Goal: Task Accomplishment & Management: Use online tool/utility

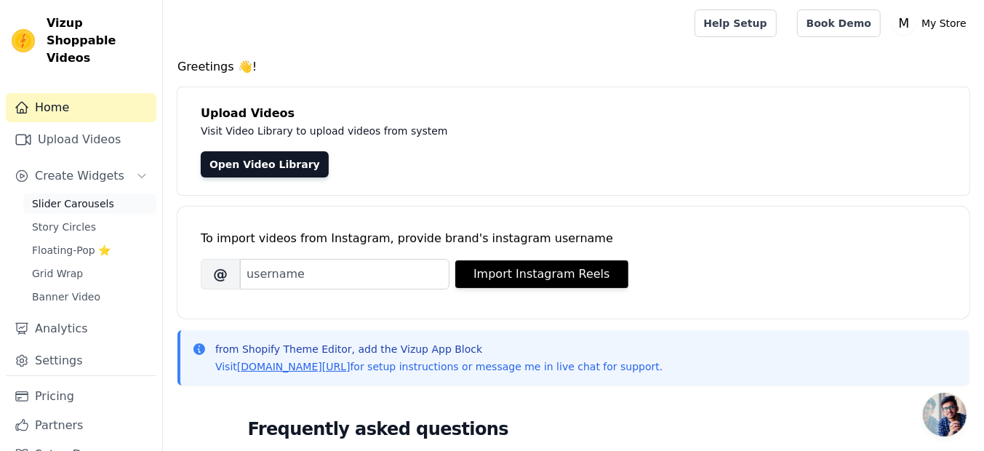
click at [87, 196] on span "Slider Carousels" at bounding box center [73, 203] width 82 height 15
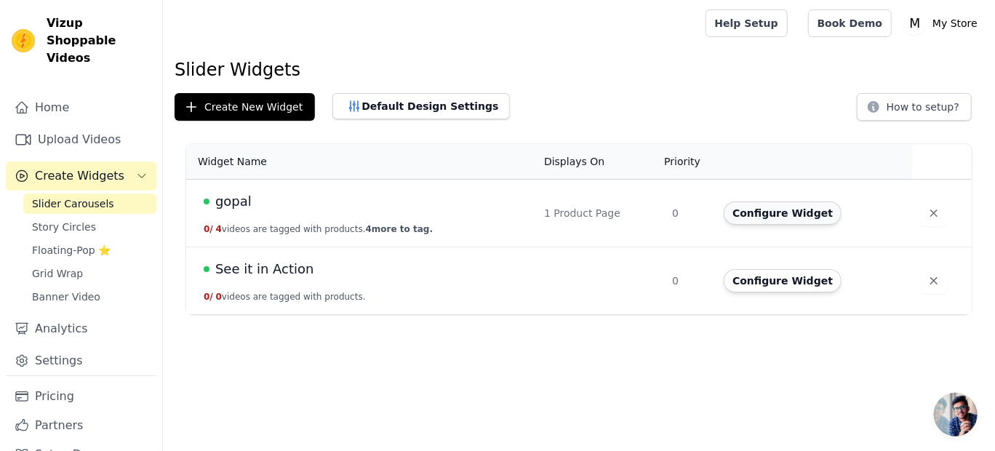
click at [788, 212] on button "Configure Widget" at bounding box center [783, 213] width 118 height 23
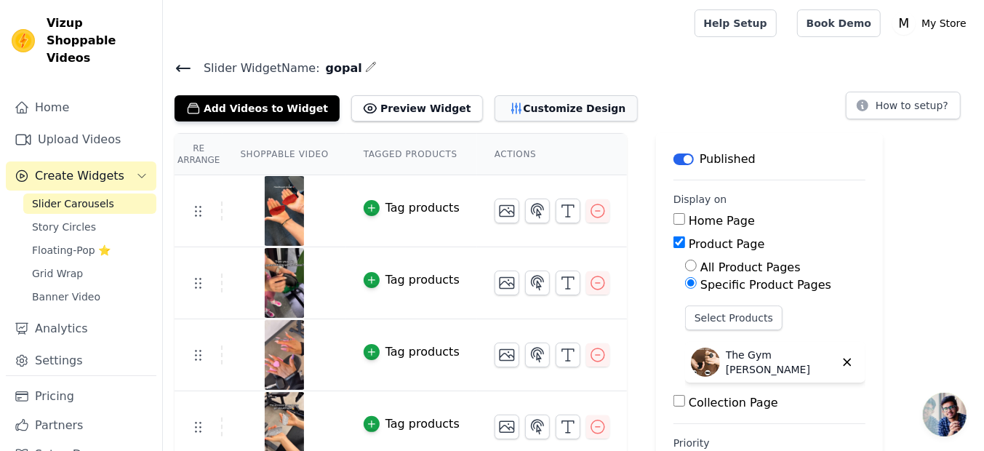
click at [546, 110] on button "Customize Design" at bounding box center [566, 108] width 143 height 26
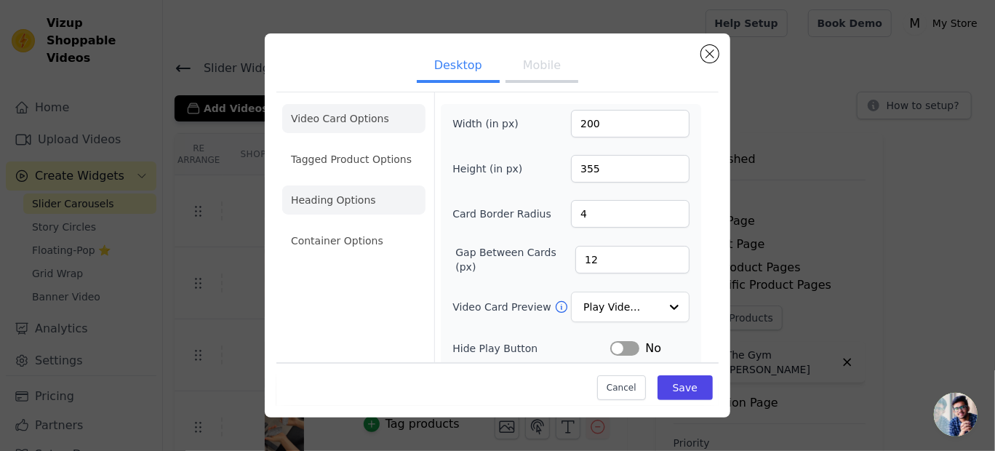
click at [375, 192] on li "Heading Options" at bounding box center [353, 200] width 143 height 29
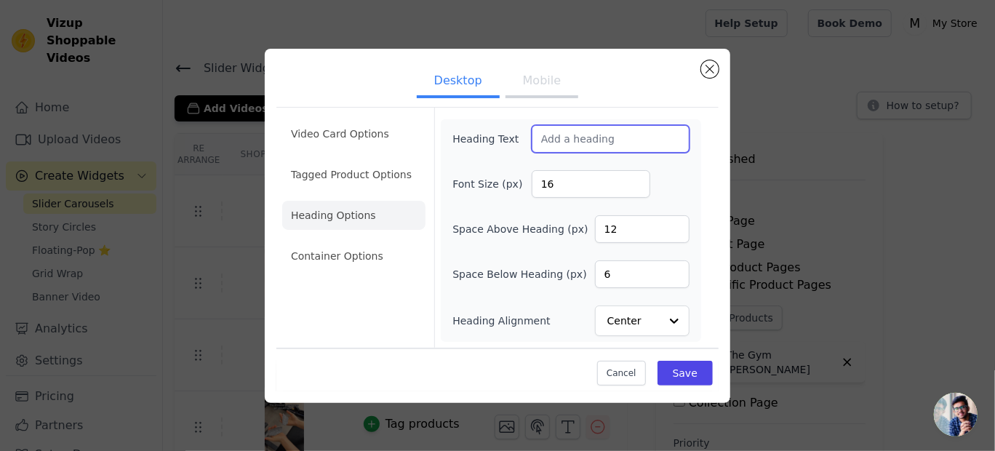
click at [554, 141] on input "Heading Text" at bounding box center [611, 139] width 158 height 28
type input "See it in action !"
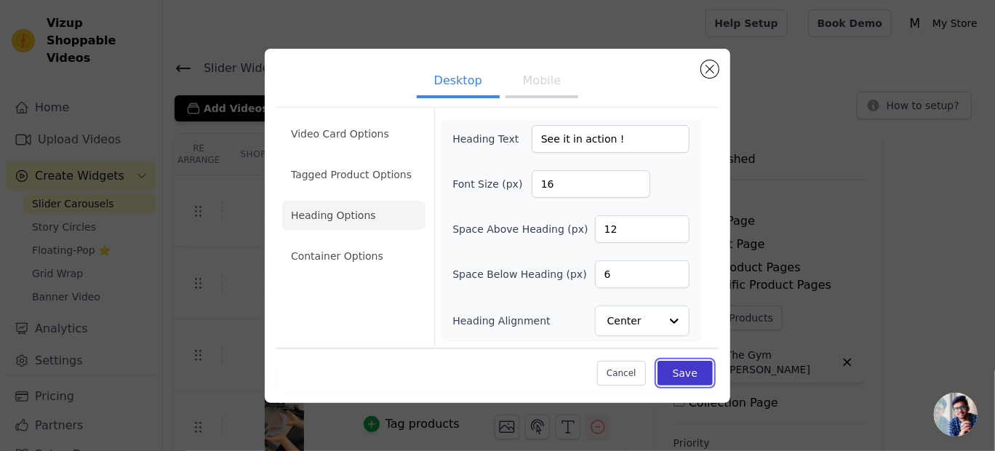
click at [685, 371] on button "Save" at bounding box center [685, 373] width 55 height 25
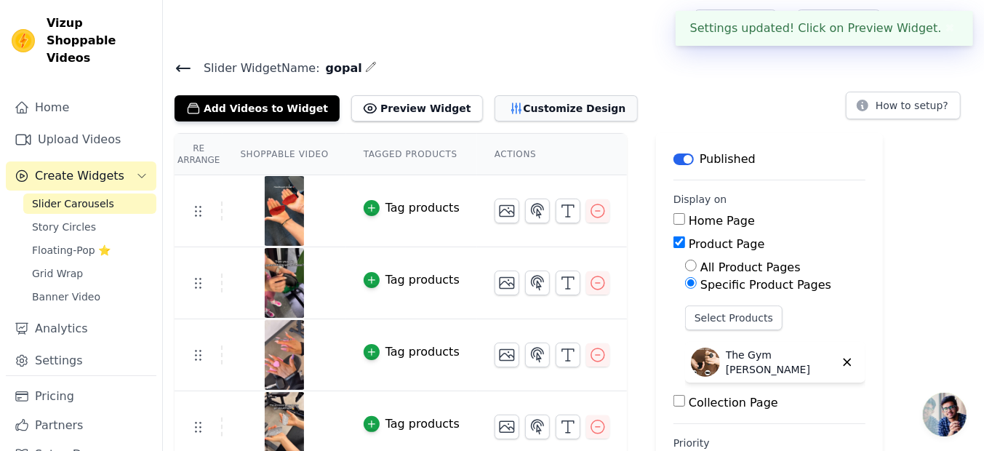
click at [562, 112] on button "Customize Design" at bounding box center [566, 108] width 143 height 26
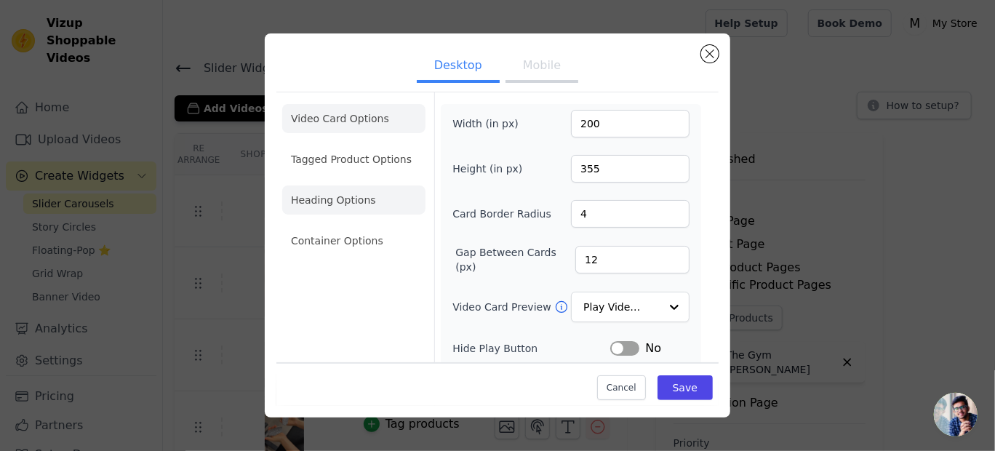
click at [354, 192] on li "Heading Options" at bounding box center [353, 200] width 143 height 29
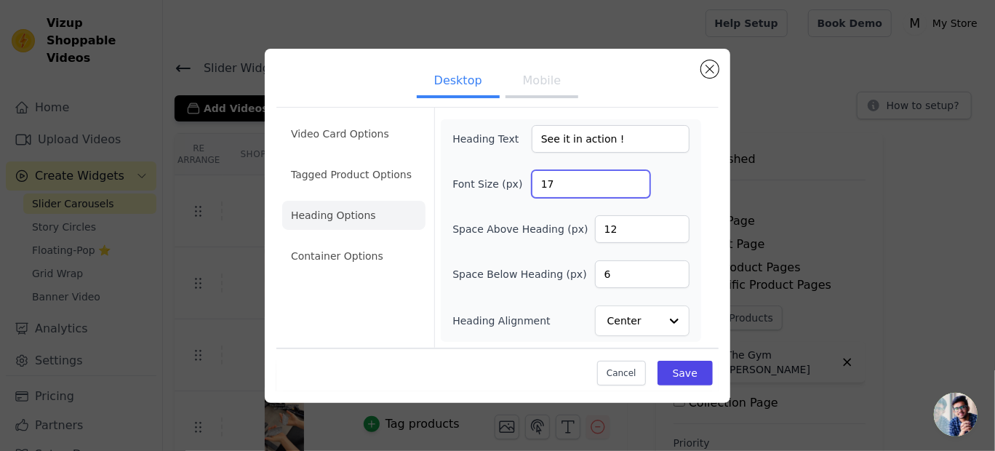
click at [634, 177] on input "17" at bounding box center [591, 184] width 119 height 28
click at [634, 177] on input "18" at bounding box center [591, 184] width 119 height 28
click at [634, 177] on input "19" at bounding box center [591, 184] width 119 height 28
click at [634, 177] on input "20" at bounding box center [591, 184] width 119 height 28
click at [634, 177] on input "21" at bounding box center [591, 184] width 119 height 28
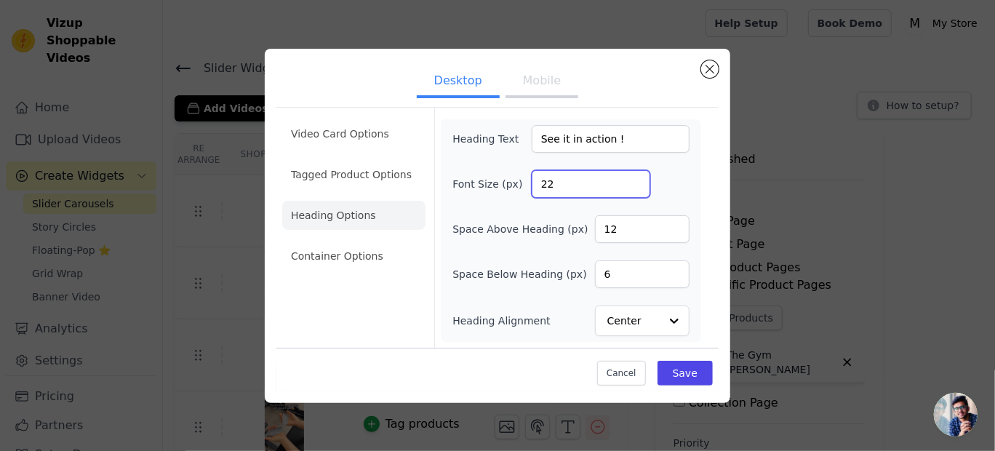
click at [634, 177] on input "22" at bounding box center [591, 184] width 119 height 28
click at [634, 177] on input "23" at bounding box center [591, 184] width 119 height 28
click at [634, 177] on input "24" at bounding box center [591, 184] width 119 height 28
click at [634, 177] on input "25" at bounding box center [591, 184] width 119 height 28
click at [634, 177] on input "26" at bounding box center [591, 184] width 119 height 28
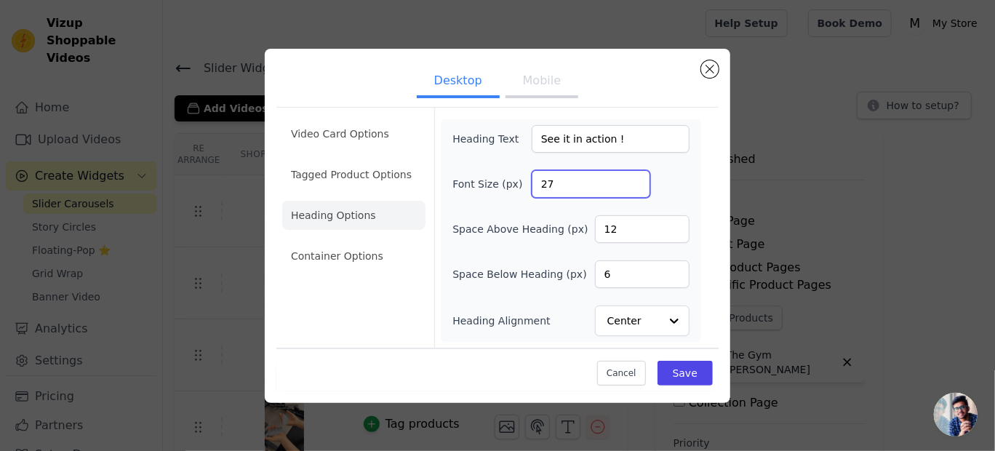
click at [634, 177] on input "27" at bounding box center [591, 184] width 119 height 28
click at [634, 177] on input "28" at bounding box center [591, 184] width 119 height 28
click at [634, 177] on input "29" at bounding box center [591, 184] width 119 height 28
click at [634, 177] on input "30" at bounding box center [591, 184] width 119 height 28
click at [634, 177] on input "31" at bounding box center [591, 184] width 119 height 28
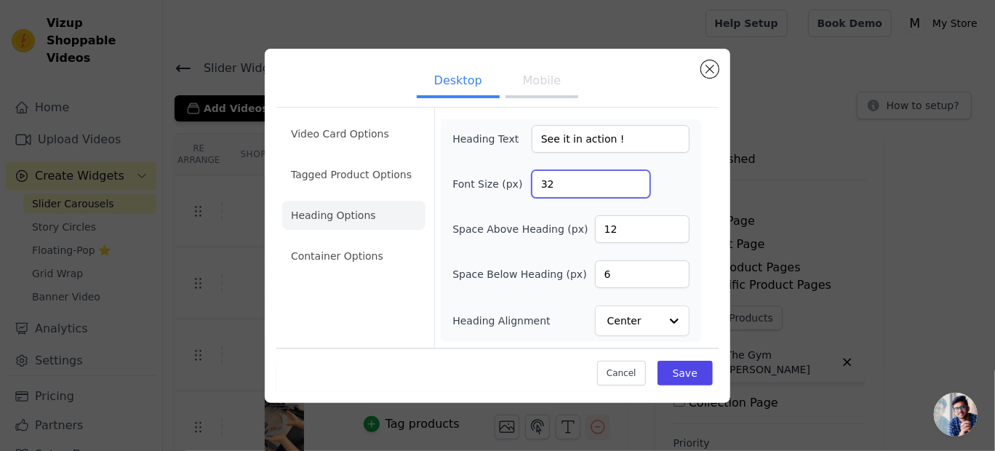
click at [634, 177] on input "32" at bounding box center [591, 184] width 119 height 28
click at [634, 177] on input "33" at bounding box center [591, 184] width 119 height 28
click at [634, 177] on input "34" at bounding box center [591, 184] width 119 height 28
click at [634, 177] on input "35" at bounding box center [591, 184] width 119 height 28
click at [634, 177] on input "36" at bounding box center [591, 184] width 119 height 28
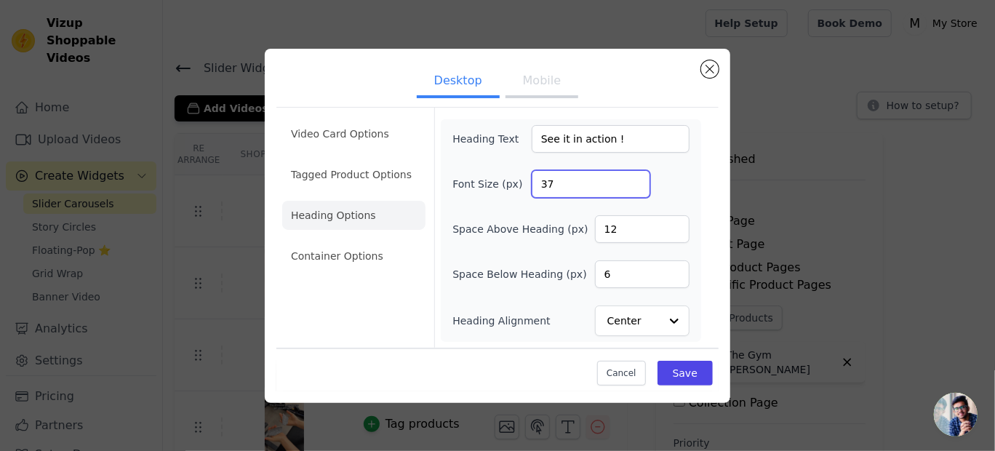
click at [634, 177] on input "37" at bounding box center [591, 184] width 119 height 28
click at [634, 177] on input "38" at bounding box center [591, 184] width 119 height 28
click at [634, 177] on input "39" at bounding box center [591, 184] width 119 height 28
click at [634, 177] on input "40" at bounding box center [591, 184] width 119 height 28
click at [634, 177] on input "41" at bounding box center [591, 184] width 119 height 28
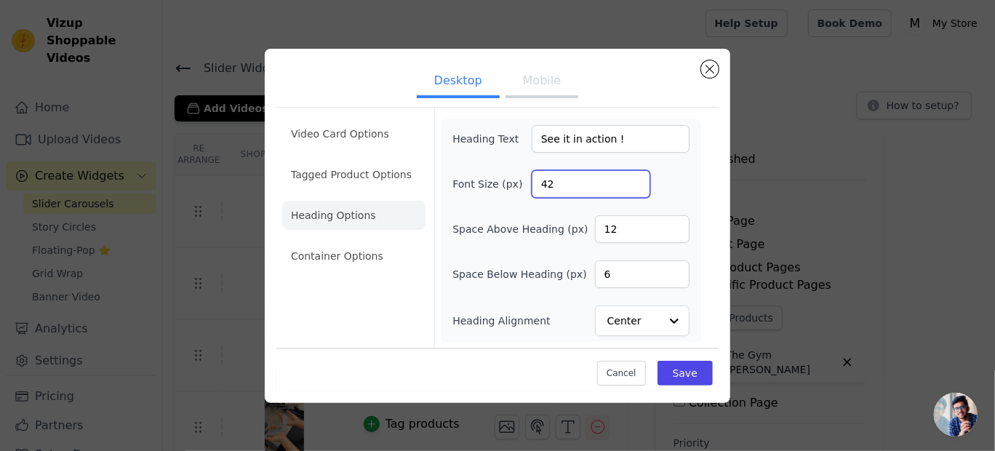
click at [634, 177] on input "42" at bounding box center [591, 184] width 119 height 28
click at [634, 177] on input "43" at bounding box center [591, 184] width 119 height 28
click at [634, 177] on input "44" at bounding box center [591, 184] width 119 height 28
click at [634, 177] on input "45" at bounding box center [591, 184] width 119 height 28
click at [634, 177] on input "46" at bounding box center [591, 184] width 119 height 28
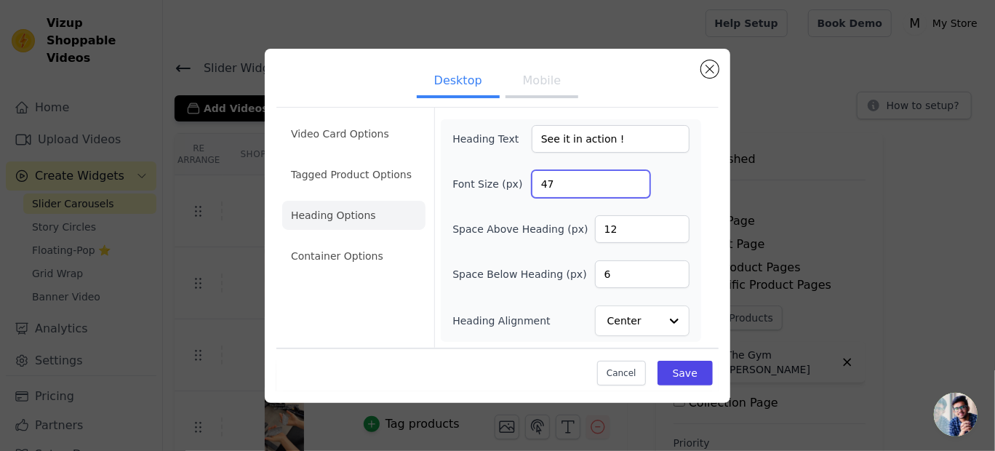
click at [634, 177] on input "47" at bounding box center [591, 184] width 119 height 28
click at [634, 177] on input "48" at bounding box center [591, 184] width 119 height 28
click at [634, 177] on input "49" at bounding box center [591, 184] width 119 height 28
click at [634, 177] on input "50" at bounding box center [591, 184] width 119 height 28
click at [634, 177] on input "51" at bounding box center [591, 184] width 119 height 28
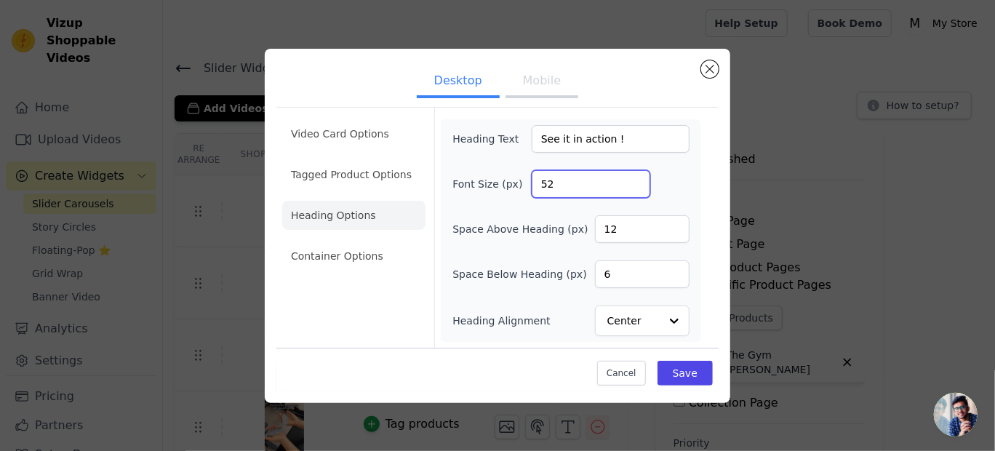
click at [634, 177] on input "52" at bounding box center [591, 184] width 119 height 28
click at [634, 177] on input "53" at bounding box center [591, 184] width 119 height 28
click at [634, 177] on input "54" at bounding box center [591, 184] width 119 height 28
click at [634, 177] on input "55" at bounding box center [591, 184] width 119 height 28
click at [634, 177] on input "56" at bounding box center [591, 184] width 119 height 28
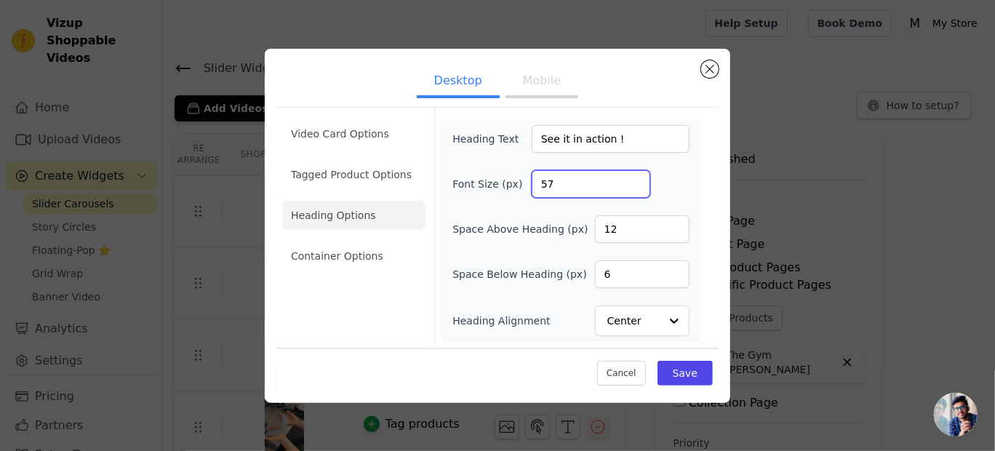
click at [634, 177] on input "57" at bounding box center [591, 184] width 119 height 28
click at [634, 177] on input "58" at bounding box center [591, 184] width 119 height 28
click at [634, 177] on input "59" at bounding box center [591, 184] width 119 height 28
type input "60"
click at [634, 177] on input "60" at bounding box center [591, 184] width 119 height 28
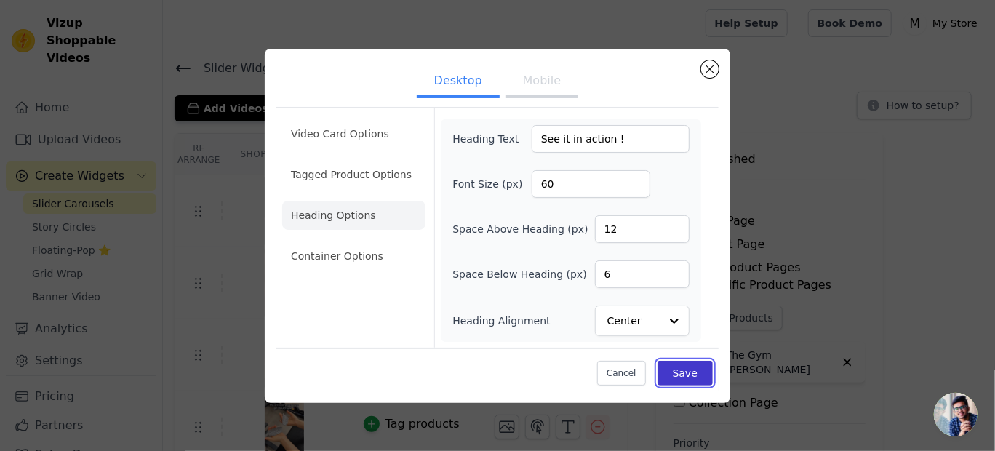
click at [702, 362] on button "Save" at bounding box center [685, 373] width 55 height 25
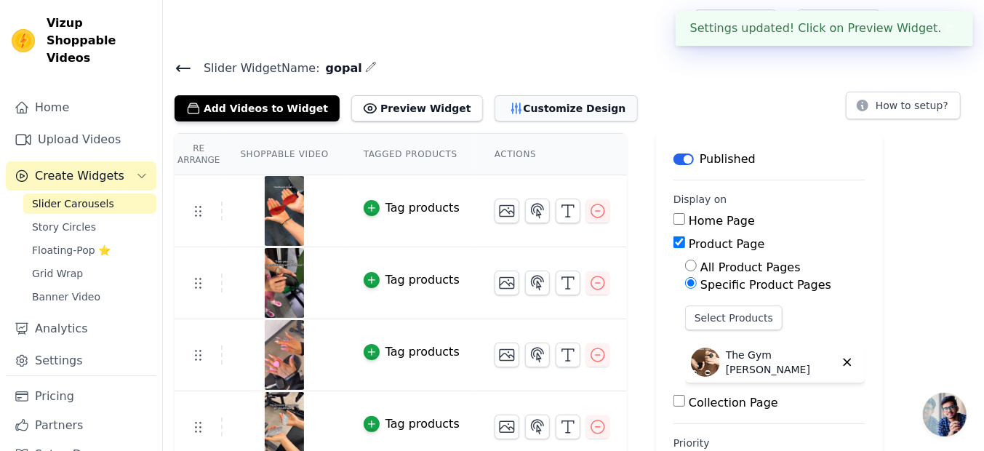
click at [543, 109] on button "Customize Design" at bounding box center [566, 108] width 143 height 26
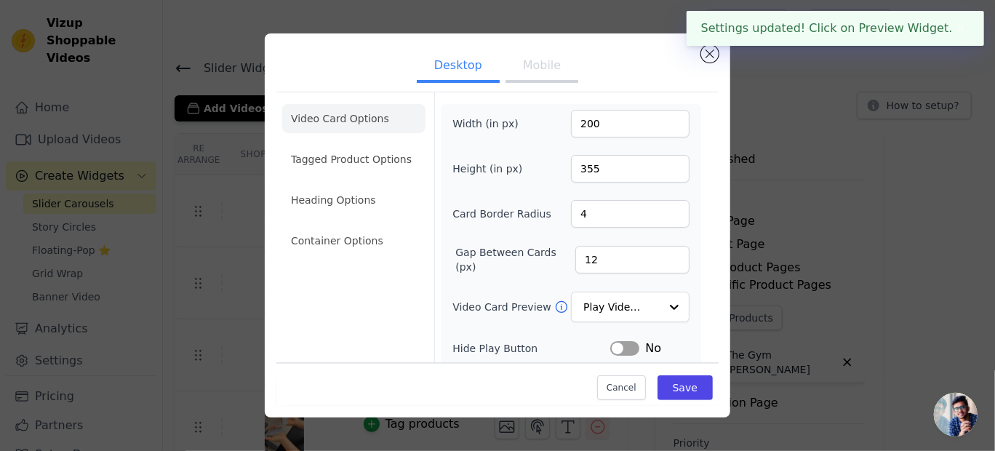
click at [541, 55] on button "Mobile" at bounding box center [542, 67] width 73 height 32
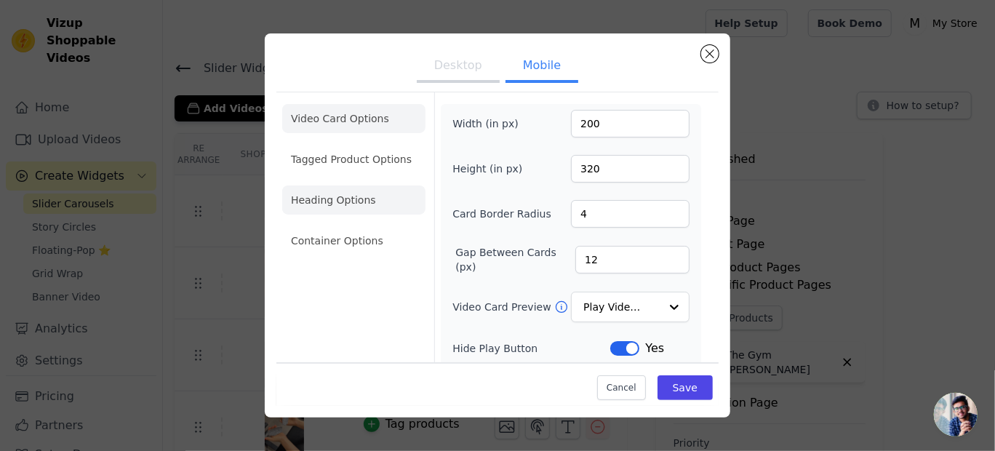
click at [363, 202] on li "Heading Options" at bounding box center [353, 200] width 143 height 29
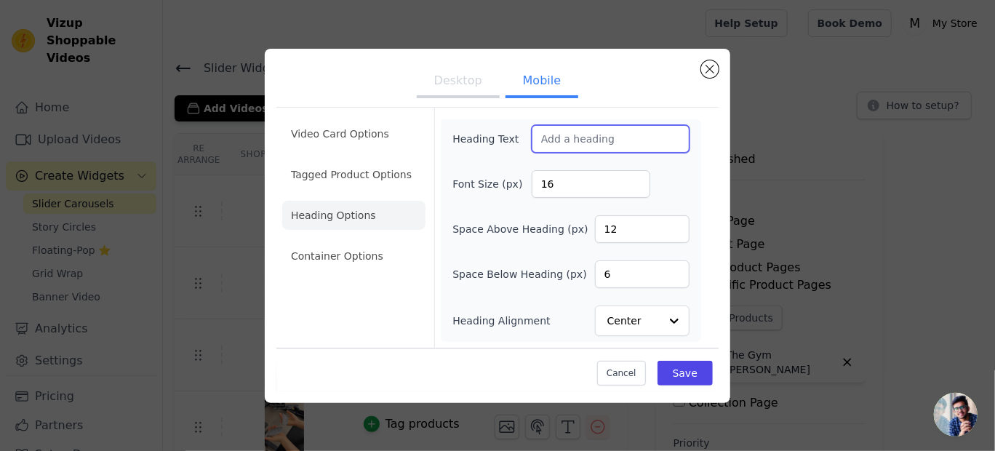
click at [570, 140] on input "Heading Text" at bounding box center [611, 139] width 158 height 28
type input "See it in action !"
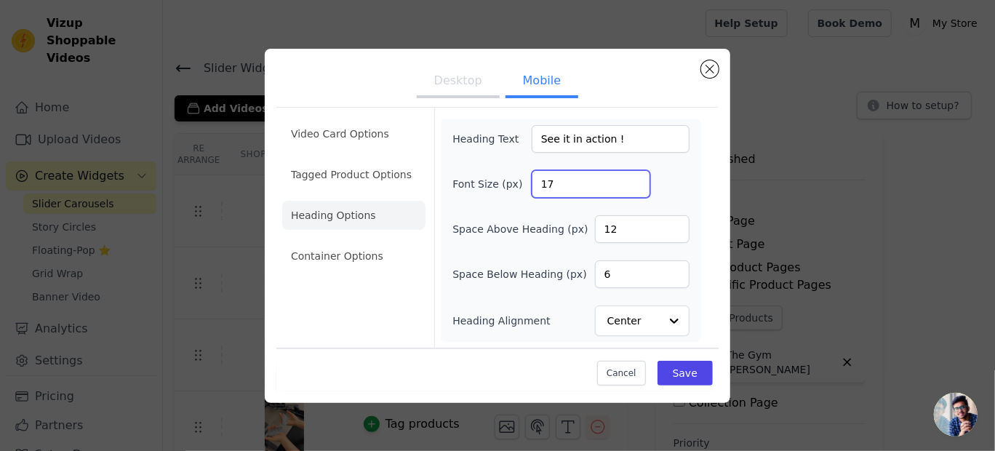
click at [631, 178] on input "17" at bounding box center [591, 184] width 119 height 28
click at [631, 178] on input "18" at bounding box center [591, 184] width 119 height 28
click at [631, 178] on input "19" at bounding box center [591, 184] width 119 height 28
click at [631, 178] on input "20" at bounding box center [591, 184] width 119 height 28
click at [631, 178] on input "21" at bounding box center [591, 184] width 119 height 28
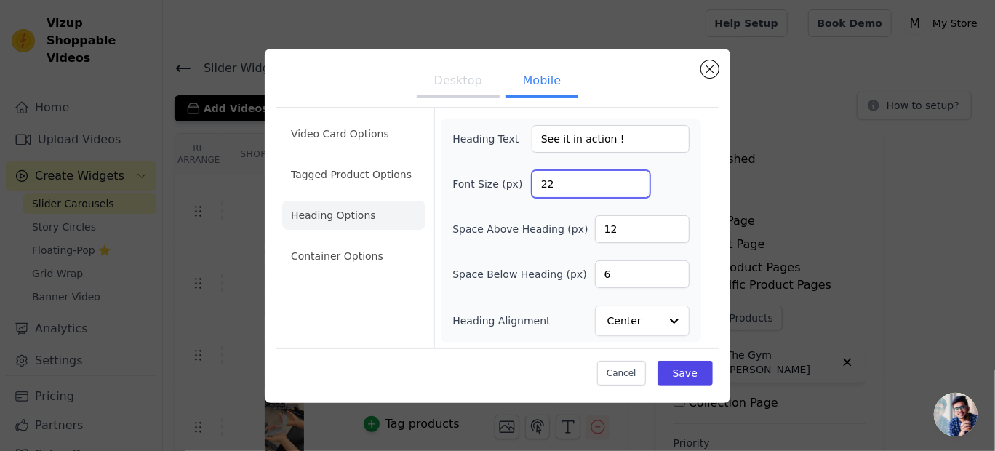
click at [631, 178] on input "22" at bounding box center [591, 184] width 119 height 28
click at [631, 178] on input "23" at bounding box center [591, 184] width 119 height 28
click at [631, 178] on input "24" at bounding box center [591, 184] width 119 height 28
click at [631, 178] on input "25" at bounding box center [591, 184] width 119 height 28
click at [631, 178] on input "26" at bounding box center [591, 184] width 119 height 28
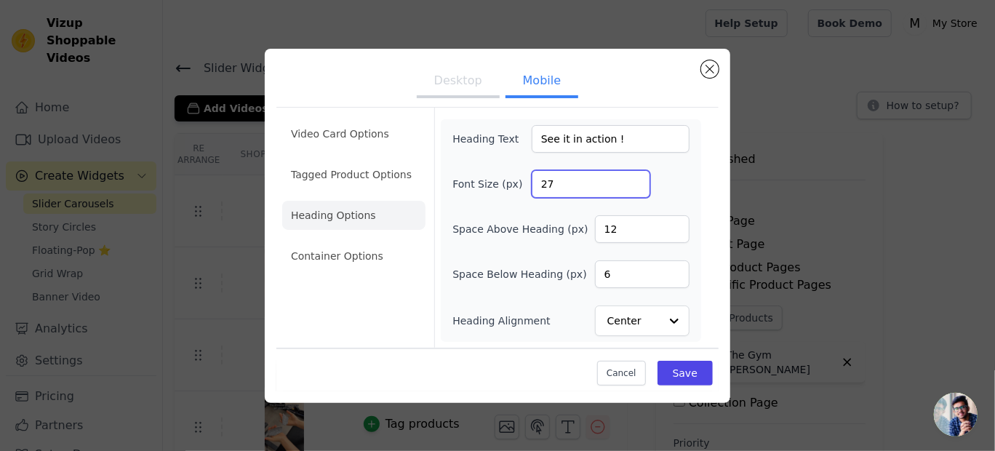
click at [631, 178] on input "27" at bounding box center [591, 184] width 119 height 28
click at [631, 178] on input "28" at bounding box center [591, 184] width 119 height 28
click at [631, 178] on input "29" at bounding box center [591, 184] width 119 height 28
click at [631, 178] on input "30" at bounding box center [591, 184] width 119 height 28
click at [631, 178] on input "31" at bounding box center [591, 184] width 119 height 28
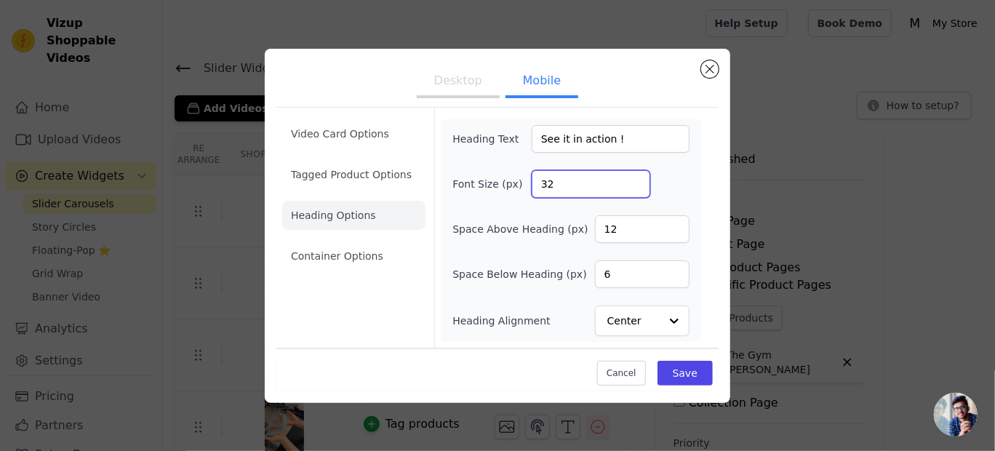
click at [631, 178] on input "32" at bounding box center [591, 184] width 119 height 28
click at [631, 178] on input "33" at bounding box center [591, 184] width 119 height 28
click at [631, 178] on input "34" at bounding box center [591, 184] width 119 height 28
click at [631, 178] on input "35" at bounding box center [591, 184] width 119 height 28
click at [631, 178] on input "36" at bounding box center [591, 184] width 119 height 28
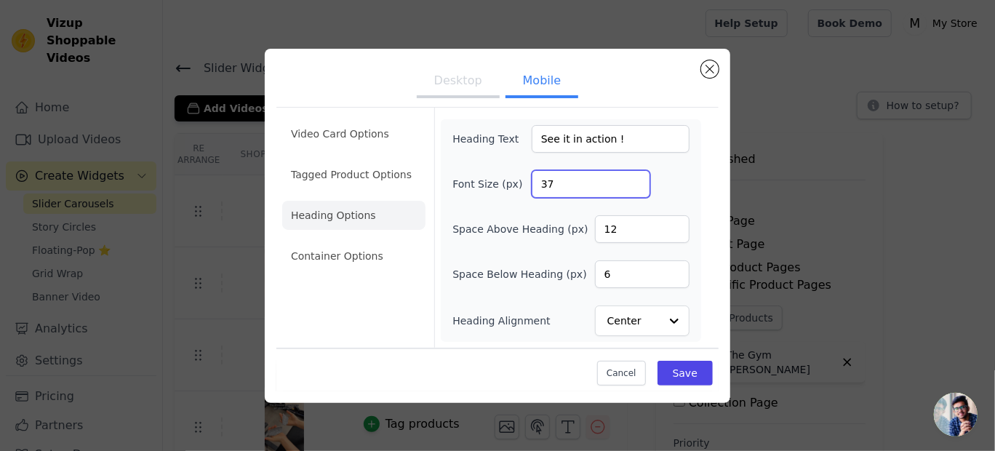
click at [631, 178] on input "37" at bounding box center [591, 184] width 119 height 28
click at [631, 178] on input "38" at bounding box center [591, 184] width 119 height 28
click at [631, 178] on input "39" at bounding box center [591, 184] width 119 height 28
click at [631, 178] on input "40" at bounding box center [591, 184] width 119 height 28
click at [631, 178] on input "41" at bounding box center [591, 184] width 119 height 28
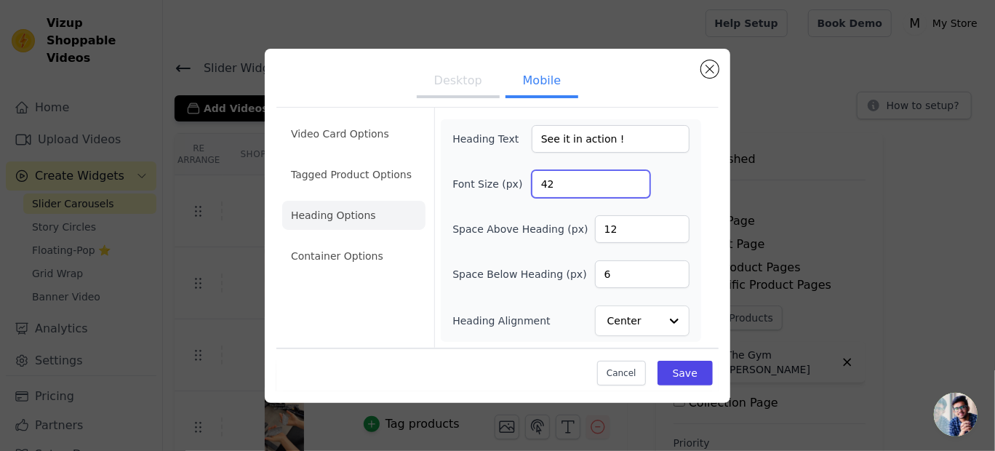
click at [631, 178] on input "42" at bounding box center [591, 184] width 119 height 28
click at [631, 178] on input "43" at bounding box center [591, 184] width 119 height 28
click at [631, 178] on input "44" at bounding box center [591, 184] width 119 height 28
click at [631, 178] on input "45" at bounding box center [591, 184] width 119 height 28
click at [631, 178] on input "46" at bounding box center [591, 184] width 119 height 28
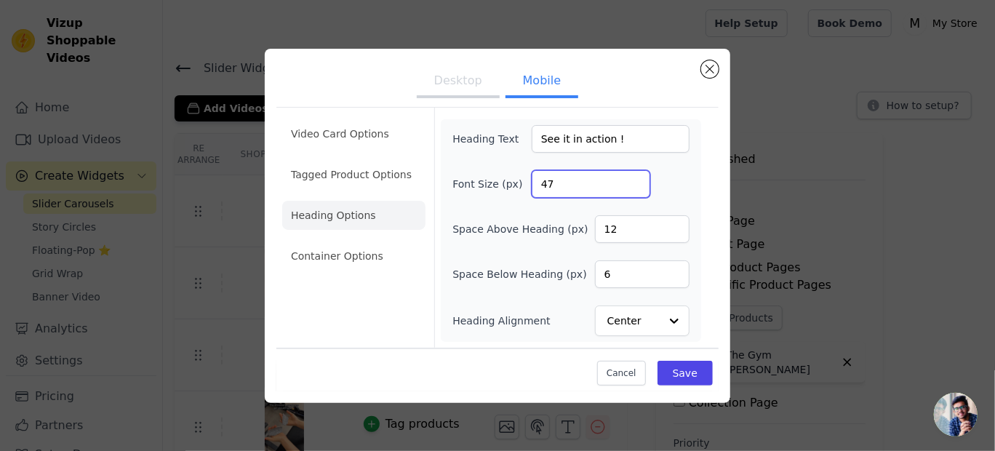
click at [631, 178] on input "47" at bounding box center [591, 184] width 119 height 28
click at [631, 178] on input "48" at bounding box center [591, 184] width 119 height 28
click at [631, 178] on input "49" at bounding box center [591, 184] width 119 height 28
click at [631, 178] on input "50" at bounding box center [591, 184] width 119 height 28
click at [631, 178] on input "51" at bounding box center [591, 184] width 119 height 28
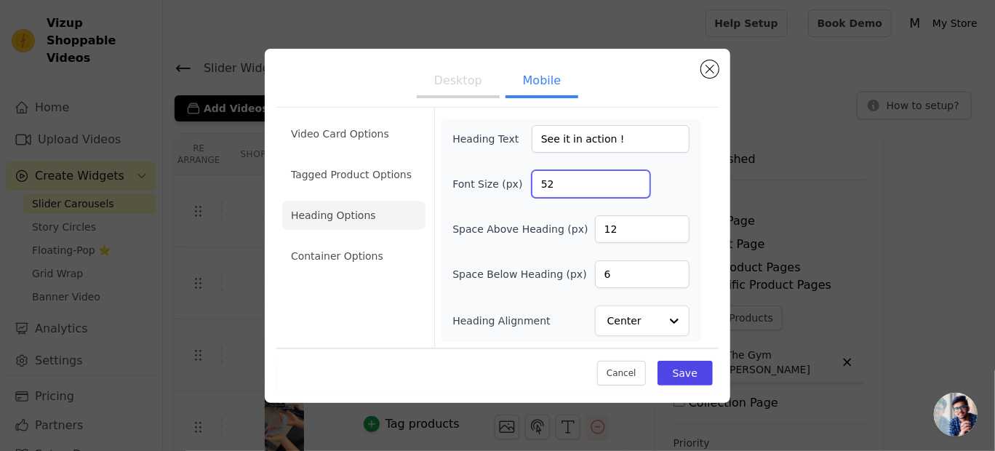
click at [631, 178] on input "52" at bounding box center [591, 184] width 119 height 28
click at [631, 178] on input "53" at bounding box center [591, 184] width 119 height 28
click at [631, 178] on input "54" at bounding box center [591, 184] width 119 height 28
click at [631, 178] on input "55" at bounding box center [591, 184] width 119 height 28
click at [631, 178] on input "56" at bounding box center [591, 184] width 119 height 28
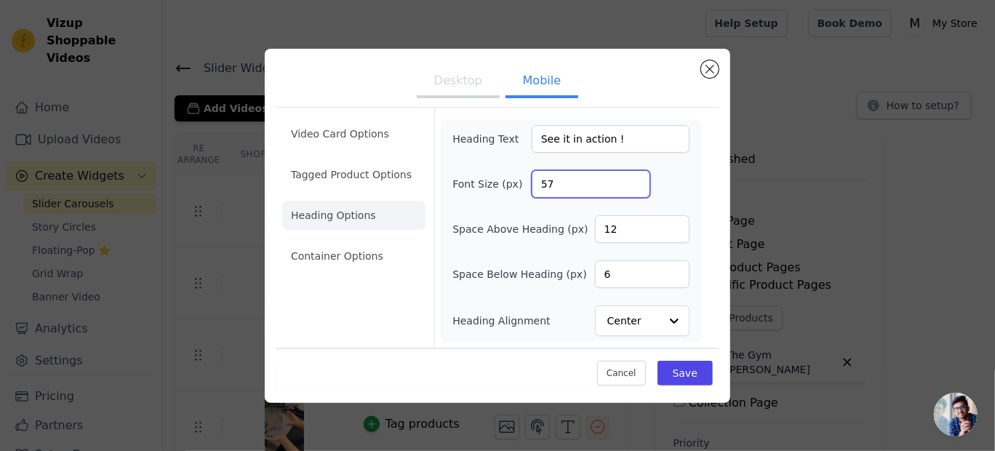
click at [631, 178] on input "57" at bounding box center [591, 184] width 119 height 28
click at [631, 178] on input "58" at bounding box center [591, 184] width 119 height 28
click at [631, 178] on input "59" at bounding box center [591, 184] width 119 height 28
type input "60"
click at [631, 178] on input "60" at bounding box center [591, 184] width 119 height 28
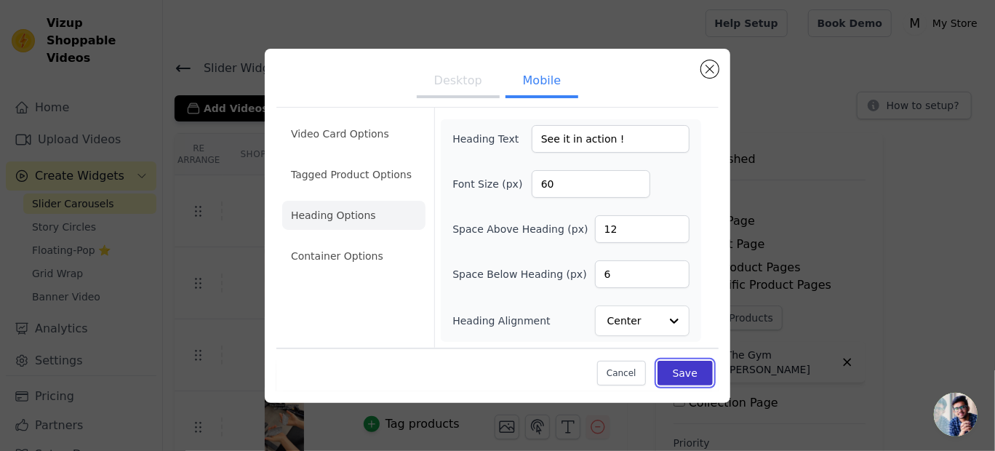
click at [686, 373] on button "Save" at bounding box center [685, 373] width 55 height 25
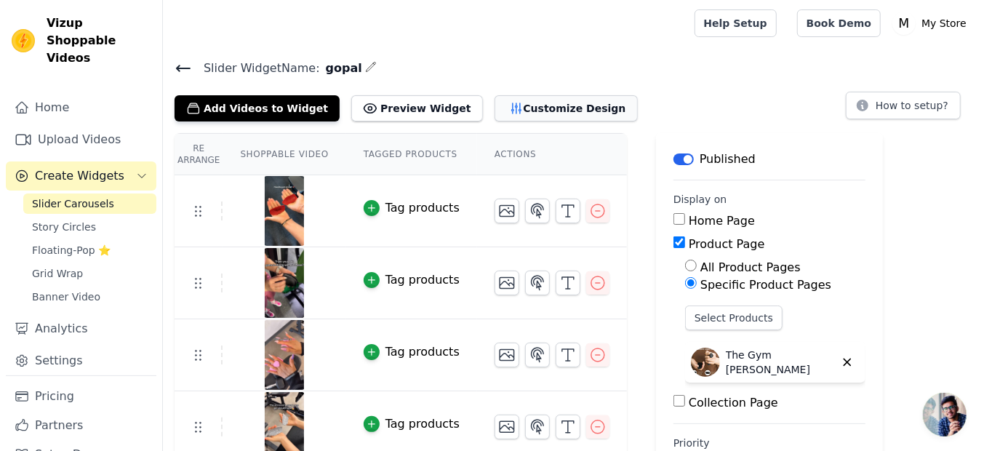
click at [519, 100] on button "Customize Design" at bounding box center [566, 108] width 143 height 26
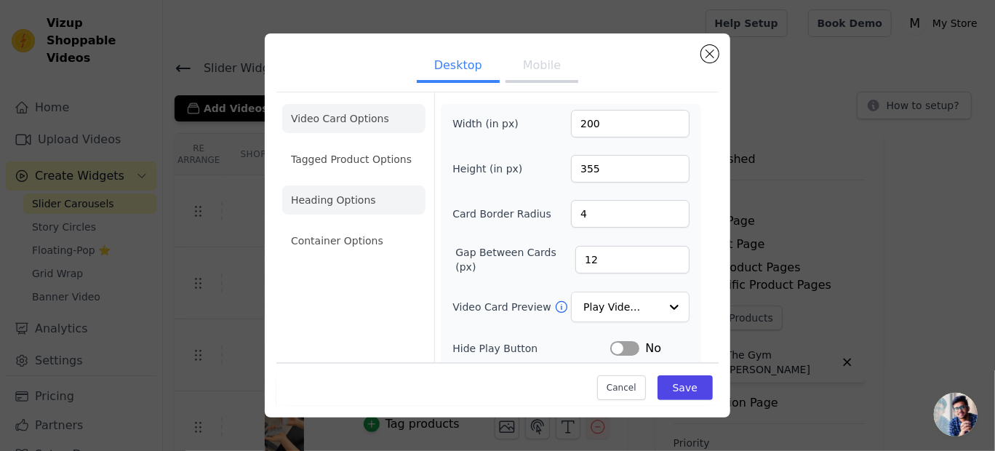
click at [365, 198] on li "Heading Options" at bounding box center [353, 200] width 143 height 29
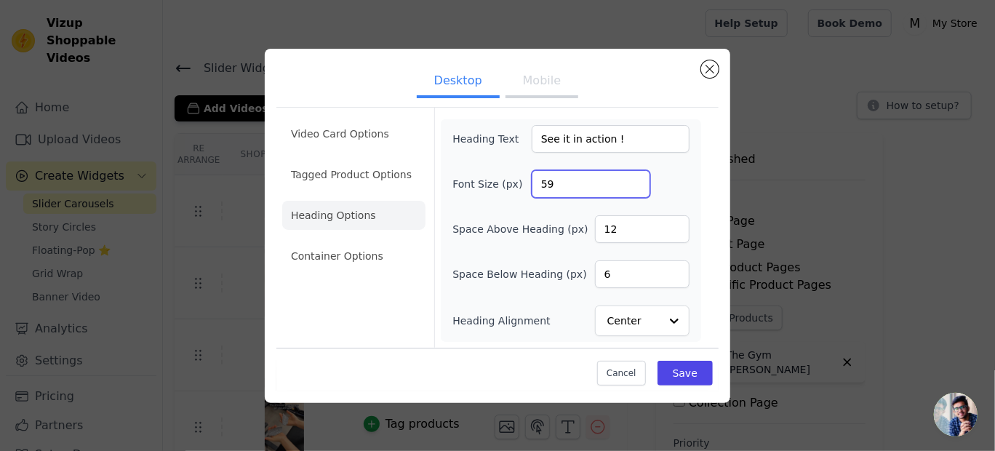
click at [633, 186] on input "59" at bounding box center [591, 184] width 119 height 28
click at [633, 186] on input "58" at bounding box center [591, 184] width 119 height 28
click at [633, 186] on input "57" at bounding box center [591, 184] width 119 height 28
click at [633, 186] on input "56" at bounding box center [591, 184] width 119 height 28
click at [633, 186] on input "55" at bounding box center [591, 184] width 119 height 28
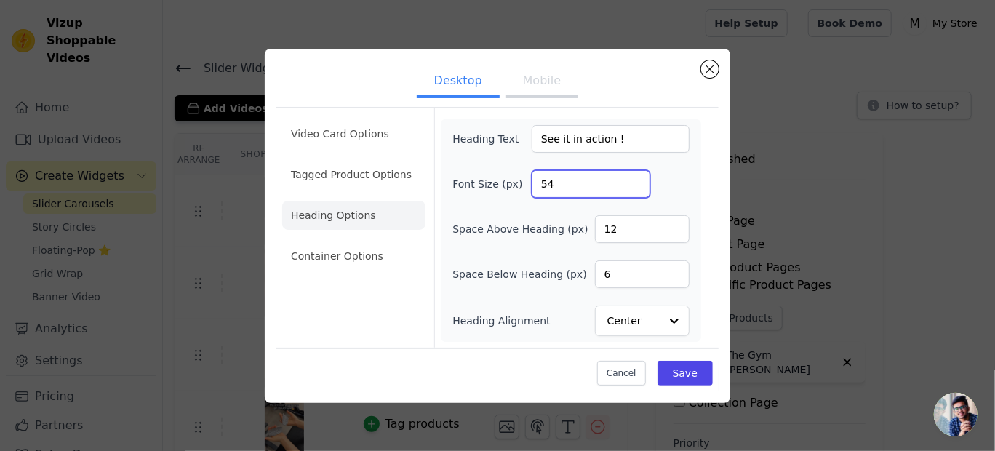
click at [633, 186] on input "54" at bounding box center [591, 184] width 119 height 28
click at [633, 186] on input "53" at bounding box center [591, 184] width 119 height 28
click at [633, 186] on input "52" at bounding box center [591, 184] width 119 height 28
click at [633, 186] on input "51" at bounding box center [591, 184] width 119 height 28
click at [633, 186] on input "50" at bounding box center [591, 184] width 119 height 28
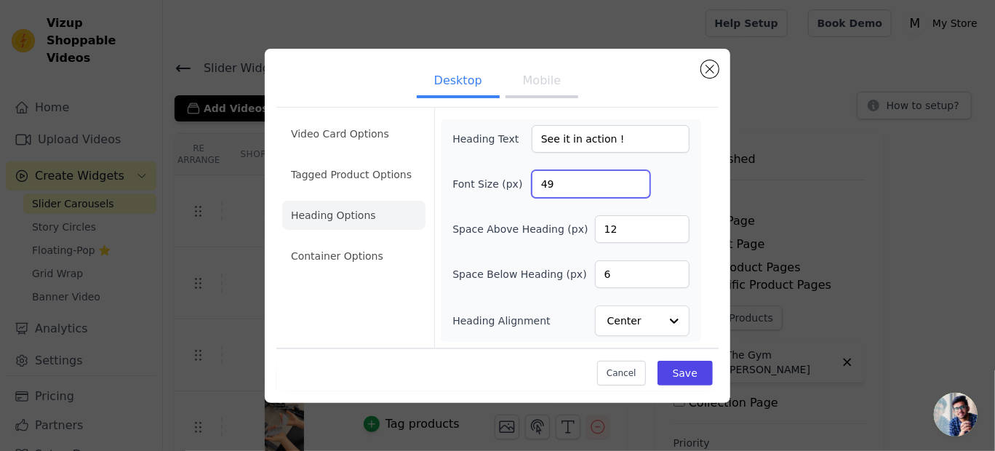
click at [633, 186] on input "49" at bounding box center [591, 184] width 119 height 28
click at [633, 186] on input "48" at bounding box center [591, 184] width 119 height 28
click at [633, 186] on input "47" at bounding box center [591, 184] width 119 height 28
click at [633, 186] on input "46" at bounding box center [591, 184] width 119 height 28
click at [633, 186] on input "45" at bounding box center [591, 184] width 119 height 28
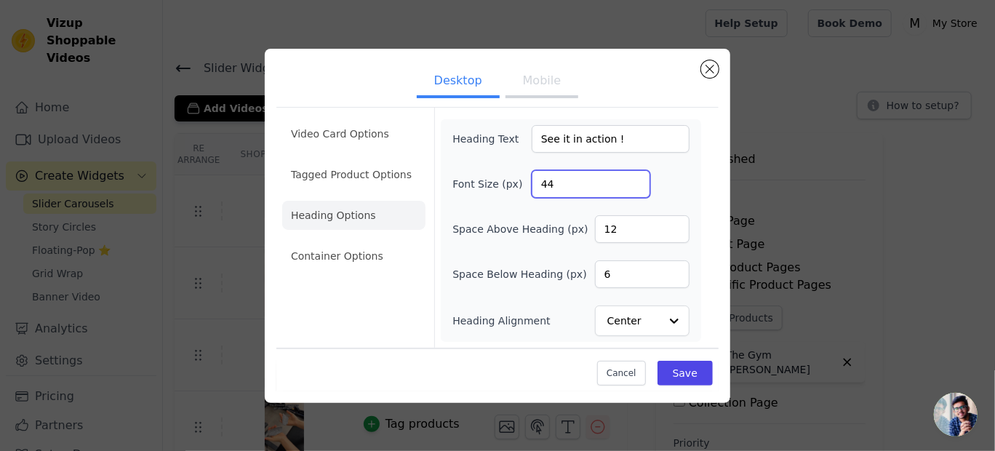
click at [633, 186] on input "44" at bounding box center [591, 184] width 119 height 28
click at [633, 186] on input "43" at bounding box center [591, 184] width 119 height 28
click at [633, 186] on input "42" at bounding box center [591, 184] width 119 height 28
click at [633, 186] on input "41" at bounding box center [591, 184] width 119 height 28
type input "40"
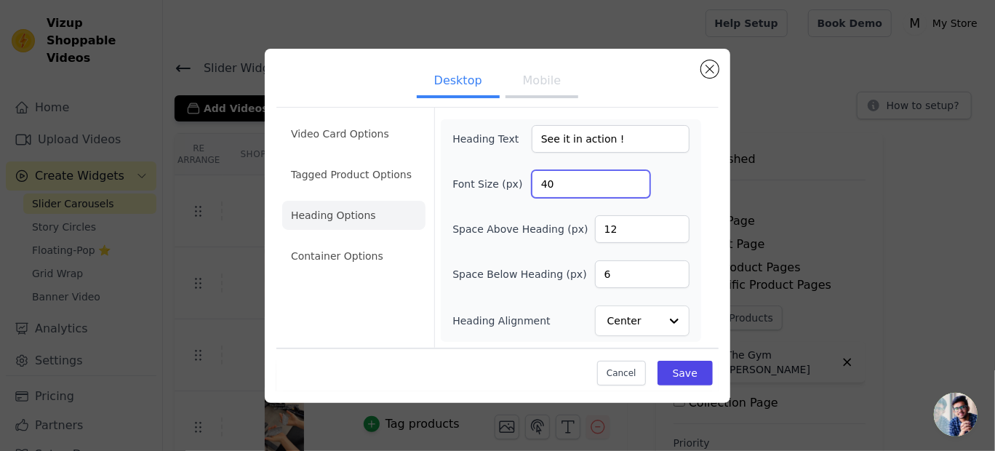
click at [633, 186] on input "40" at bounding box center [591, 184] width 119 height 28
click at [690, 363] on button "Save" at bounding box center [685, 373] width 55 height 25
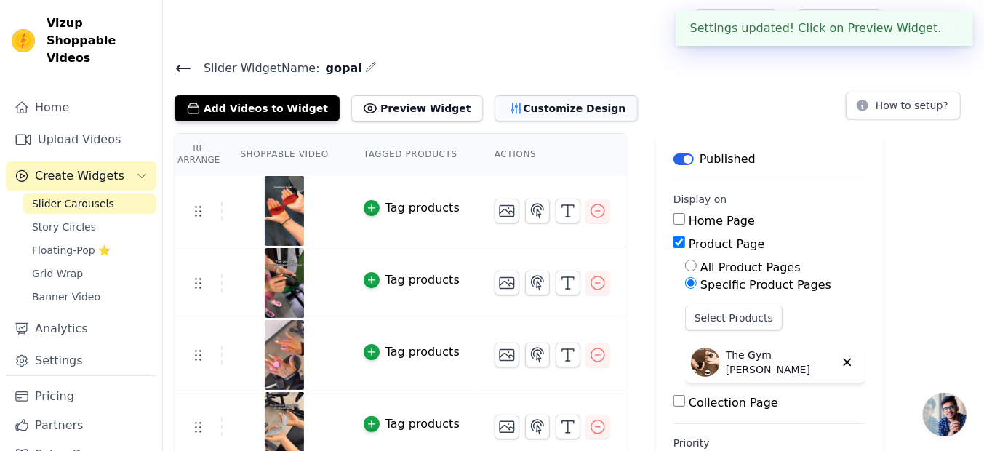
click at [533, 110] on button "Customize Design" at bounding box center [566, 108] width 143 height 26
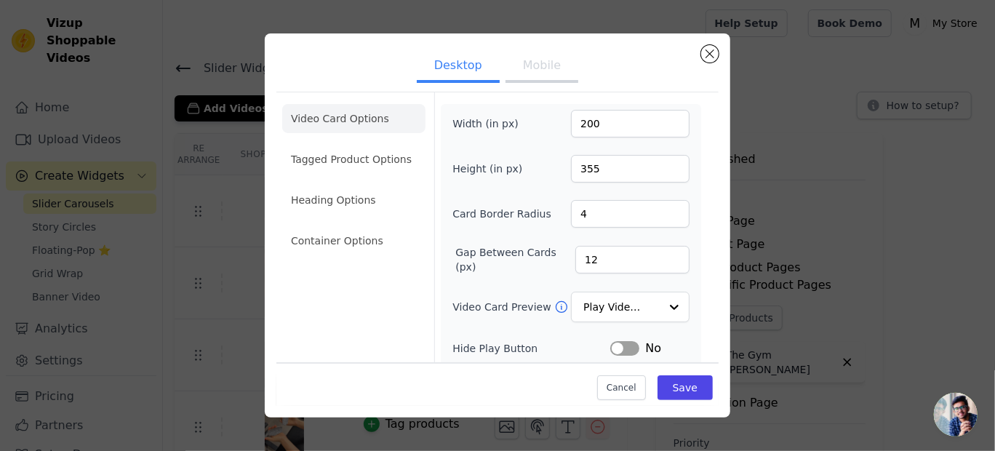
click at [534, 65] on button "Mobile" at bounding box center [542, 67] width 73 height 32
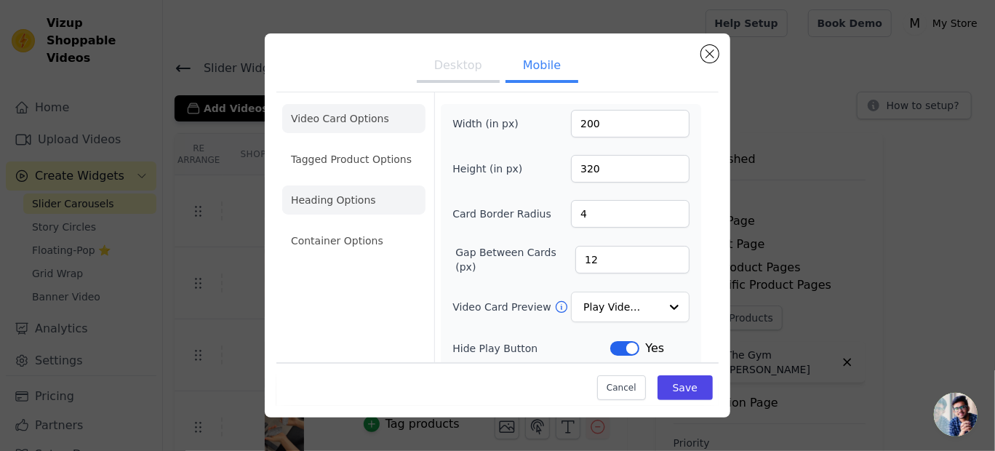
click at [391, 196] on li "Heading Options" at bounding box center [353, 200] width 143 height 29
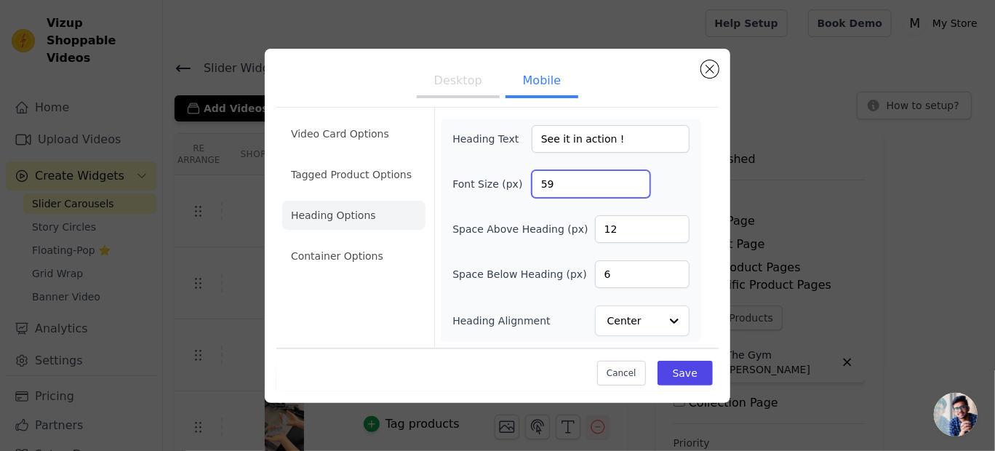
click at [634, 188] on input "59" at bounding box center [591, 184] width 119 height 28
click at [634, 188] on input "58" at bounding box center [591, 184] width 119 height 28
click at [634, 188] on input "57" at bounding box center [591, 184] width 119 height 28
click at [634, 188] on input "56" at bounding box center [591, 184] width 119 height 28
click at [634, 188] on input "55" at bounding box center [591, 184] width 119 height 28
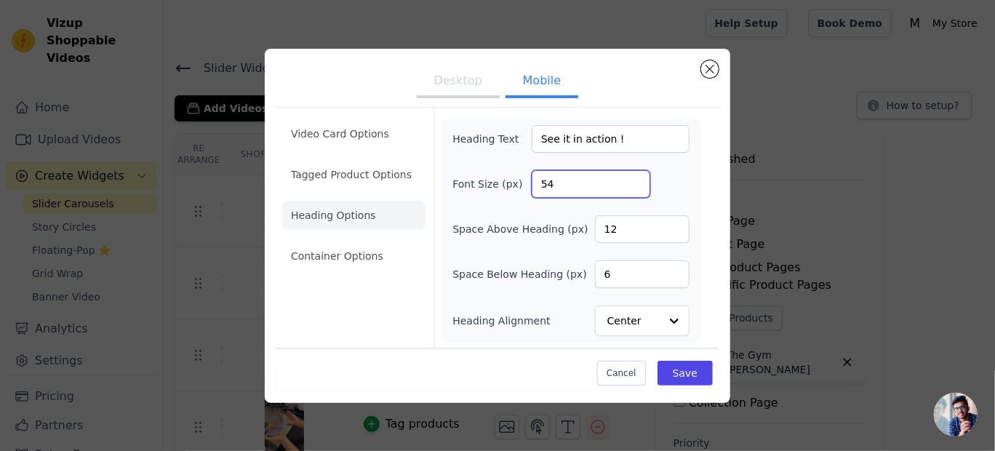
click at [634, 188] on input "54" at bounding box center [591, 184] width 119 height 28
click at [634, 188] on input "53" at bounding box center [591, 184] width 119 height 28
click at [634, 188] on input "52" at bounding box center [591, 184] width 119 height 28
click at [634, 188] on input "51" at bounding box center [591, 184] width 119 height 28
click at [634, 188] on input "50" at bounding box center [591, 184] width 119 height 28
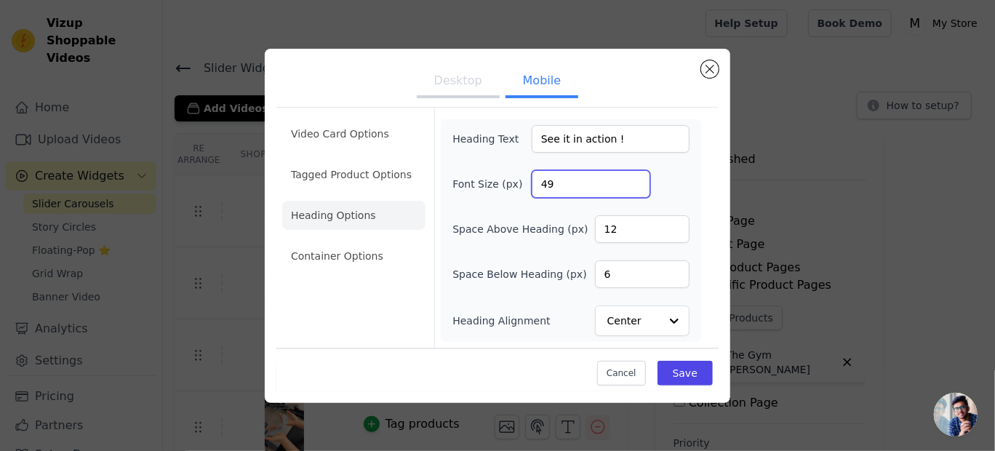
click at [634, 188] on input "49" at bounding box center [591, 184] width 119 height 28
click at [634, 188] on input "48" at bounding box center [591, 184] width 119 height 28
click at [634, 188] on input "47" at bounding box center [591, 184] width 119 height 28
click at [634, 188] on input "46" at bounding box center [591, 184] width 119 height 28
click at [634, 188] on input "45" at bounding box center [591, 184] width 119 height 28
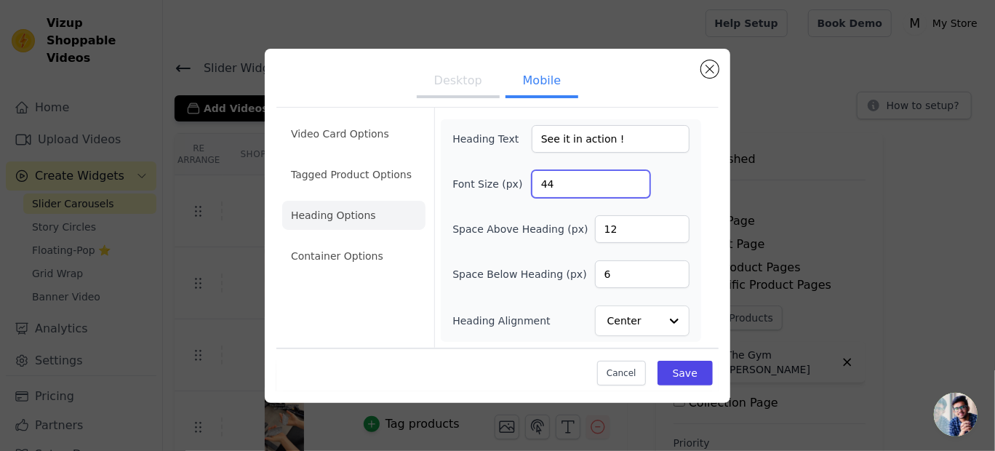
click at [634, 188] on input "44" at bounding box center [591, 184] width 119 height 28
click at [634, 188] on input "43" at bounding box center [591, 184] width 119 height 28
click at [634, 188] on input "42" at bounding box center [591, 184] width 119 height 28
click at [634, 188] on input "41" at bounding box center [591, 184] width 119 height 28
type input "40"
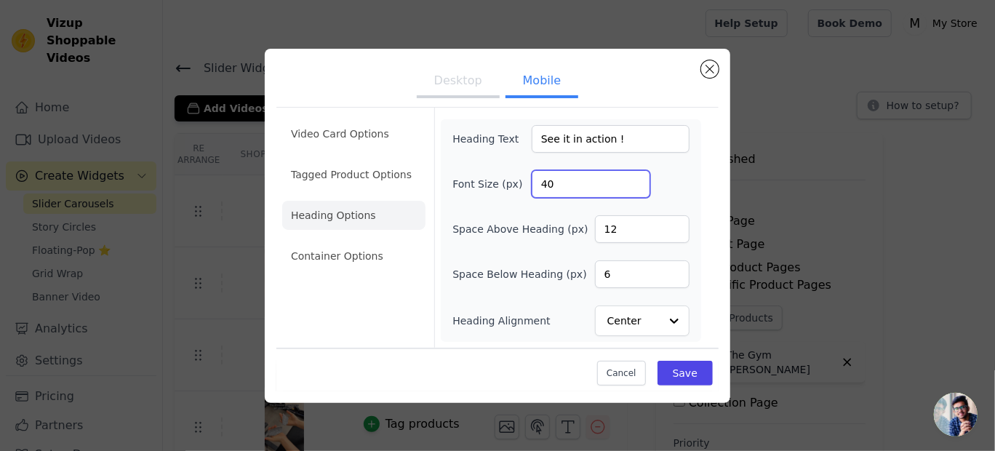
click at [634, 188] on input "40" at bounding box center [591, 184] width 119 height 28
click at [694, 378] on button "Save" at bounding box center [685, 373] width 55 height 25
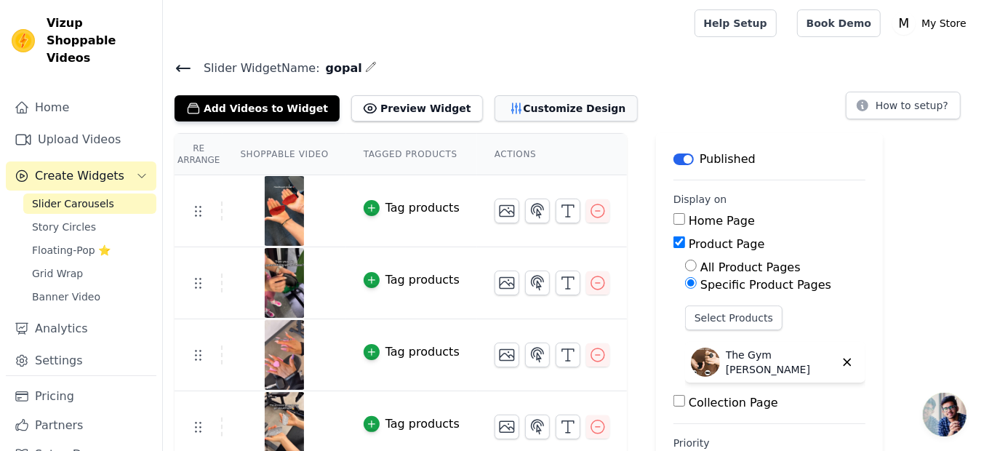
click at [513, 95] on button "Customize Design" at bounding box center [566, 108] width 143 height 26
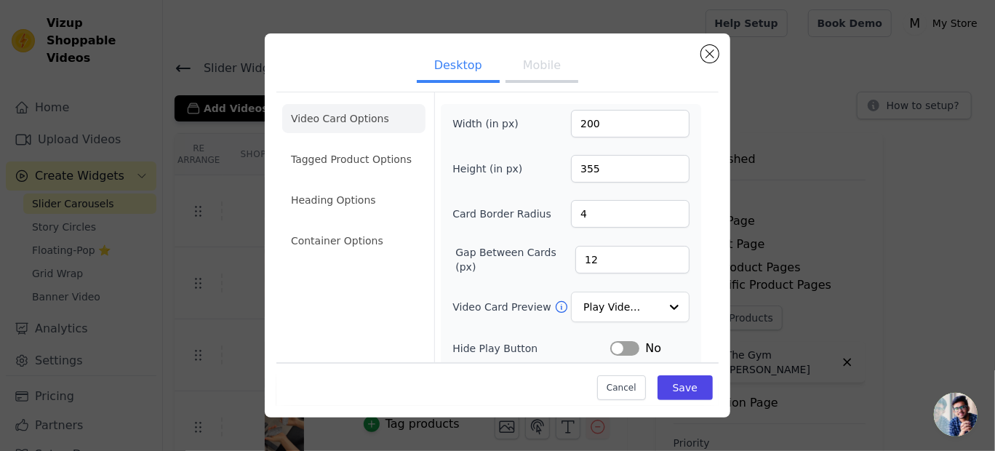
click at [540, 64] on button "Mobile" at bounding box center [542, 67] width 73 height 32
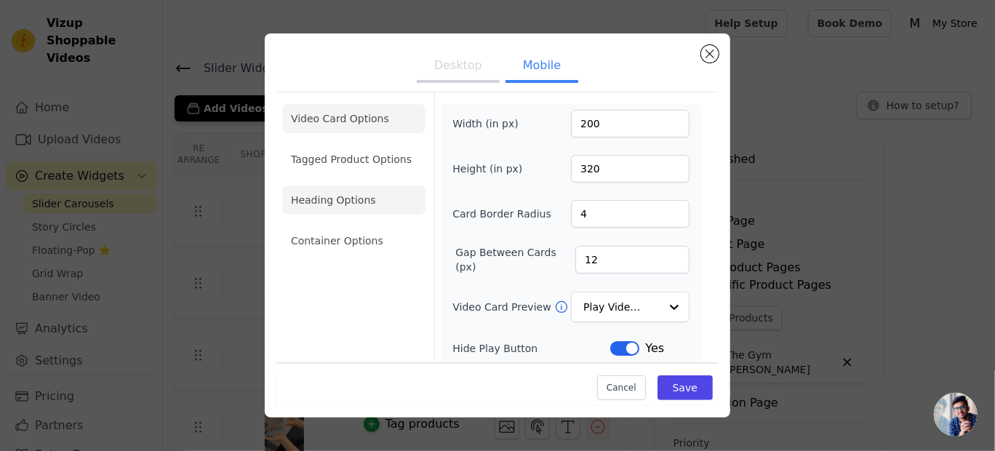
click at [362, 195] on li "Heading Options" at bounding box center [353, 200] width 143 height 29
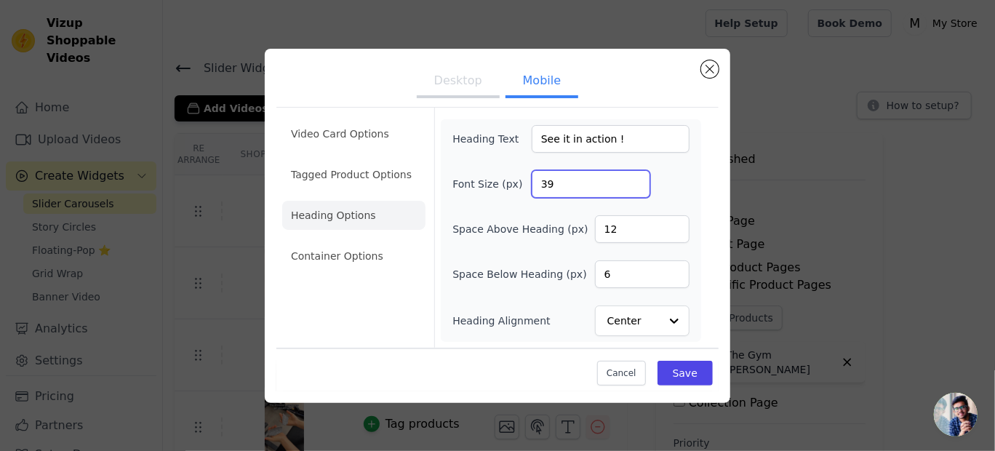
click at [637, 188] on input "39" at bounding box center [591, 184] width 119 height 28
click at [637, 188] on input "38" at bounding box center [591, 184] width 119 height 28
click at [637, 188] on input "37" at bounding box center [591, 184] width 119 height 28
click at [637, 188] on input "36" at bounding box center [591, 184] width 119 height 28
click at [637, 188] on input "35" at bounding box center [591, 184] width 119 height 28
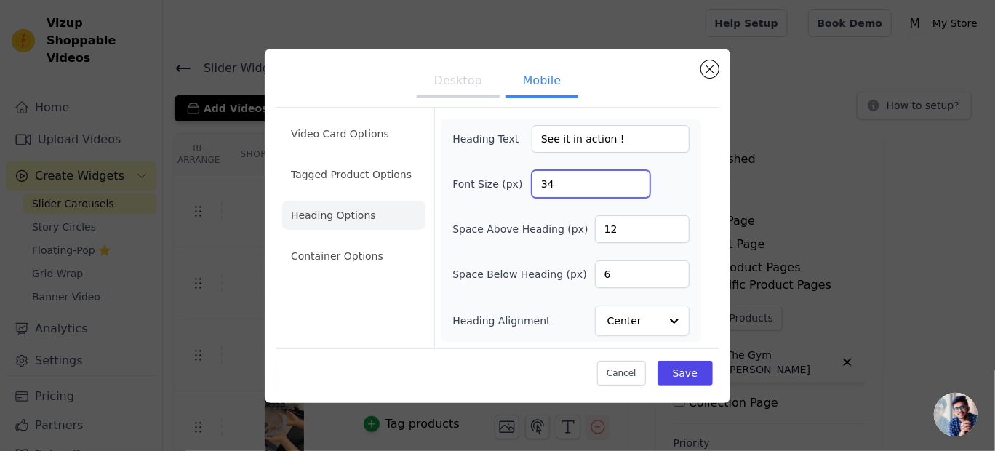
type input "34"
click at [637, 188] on input "34" at bounding box center [591, 184] width 119 height 28
click at [695, 370] on button "Save" at bounding box center [685, 373] width 55 height 25
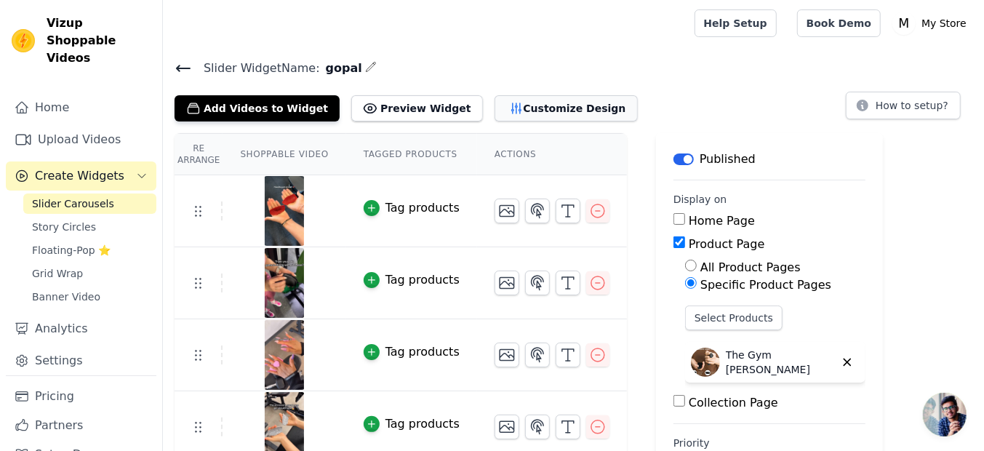
click at [546, 106] on button "Customize Design" at bounding box center [566, 108] width 143 height 26
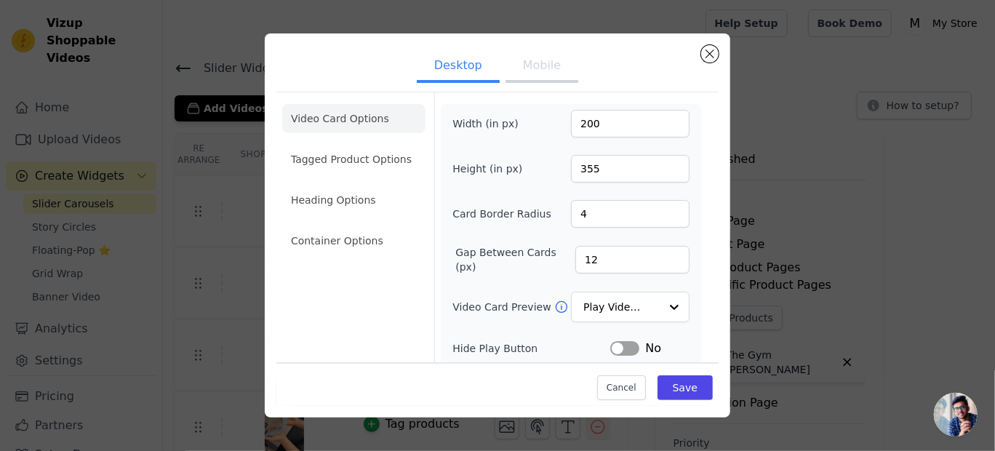
click at [538, 64] on button "Mobile" at bounding box center [542, 67] width 73 height 32
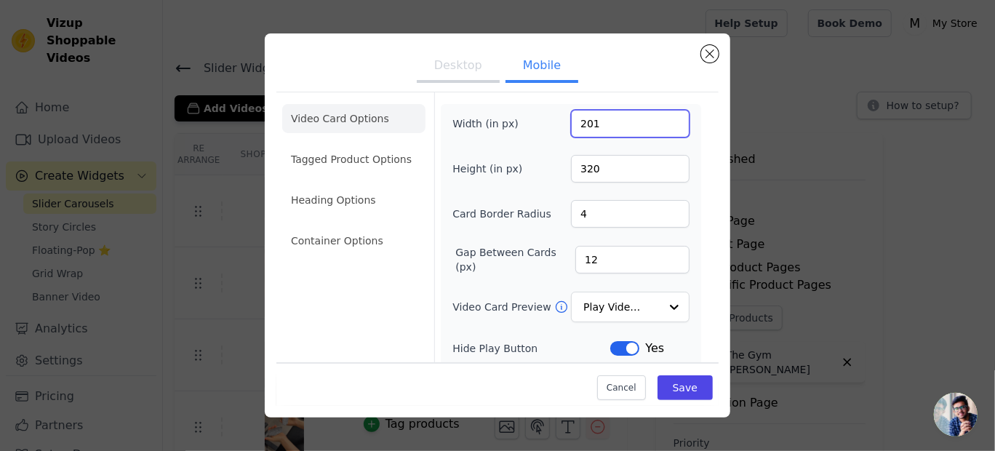
click at [663, 119] on input "201" at bounding box center [630, 124] width 119 height 28
click at [663, 119] on input "202" at bounding box center [630, 124] width 119 height 28
click at [663, 119] on input "203" at bounding box center [630, 124] width 119 height 28
click at [663, 119] on input "204" at bounding box center [630, 124] width 119 height 28
click at [663, 119] on input "205" at bounding box center [630, 124] width 119 height 28
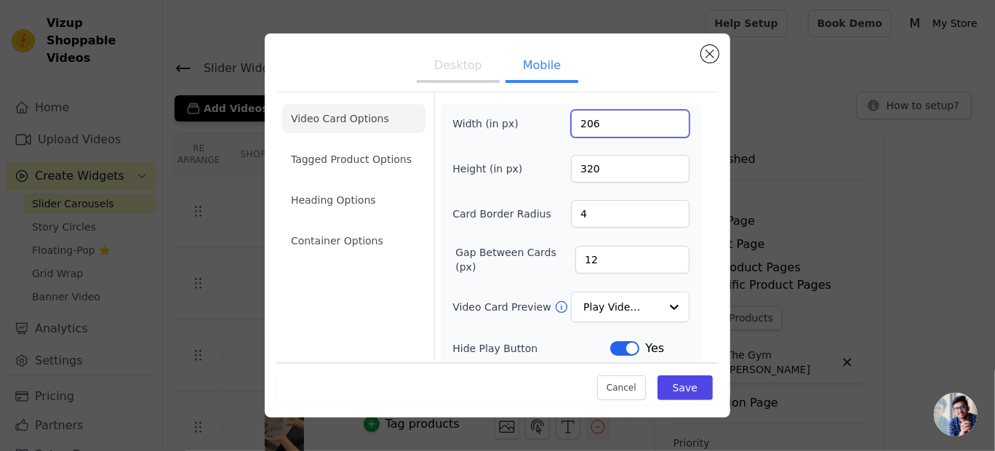
click at [663, 119] on input "206" at bounding box center [630, 124] width 119 height 28
click at [663, 119] on input "207" at bounding box center [630, 124] width 119 height 28
click at [663, 119] on input "208" at bounding box center [630, 124] width 119 height 28
click at [663, 119] on input "209" at bounding box center [630, 124] width 119 height 28
click at [663, 119] on input "210" at bounding box center [630, 124] width 119 height 28
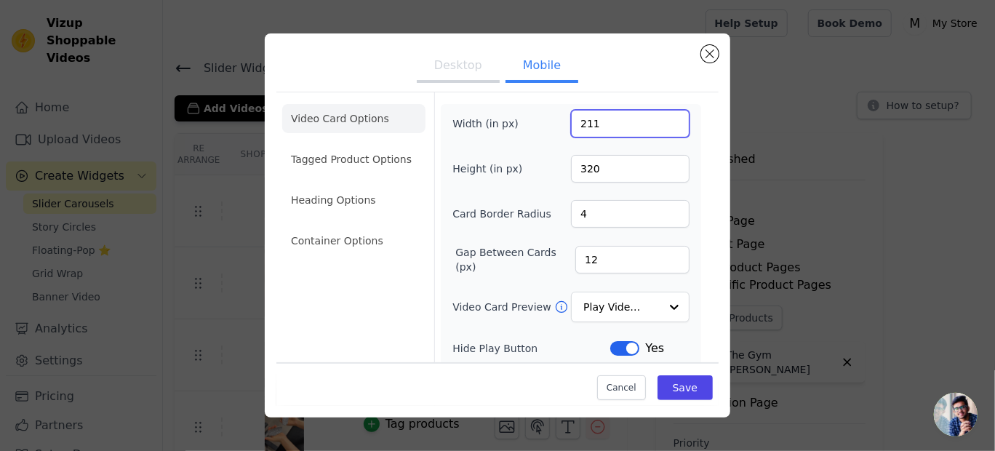
click at [663, 119] on input "211" at bounding box center [630, 124] width 119 height 28
click at [663, 119] on input "212" at bounding box center [630, 124] width 119 height 28
click at [663, 119] on input "213" at bounding box center [630, 124] width 119 height 28
click at [663, 119] on input "214" at bounding box center [630, 124] width 119 height 28
click at [663, 119] on input "215" at bounding box center [630, 124] width 119 height 28
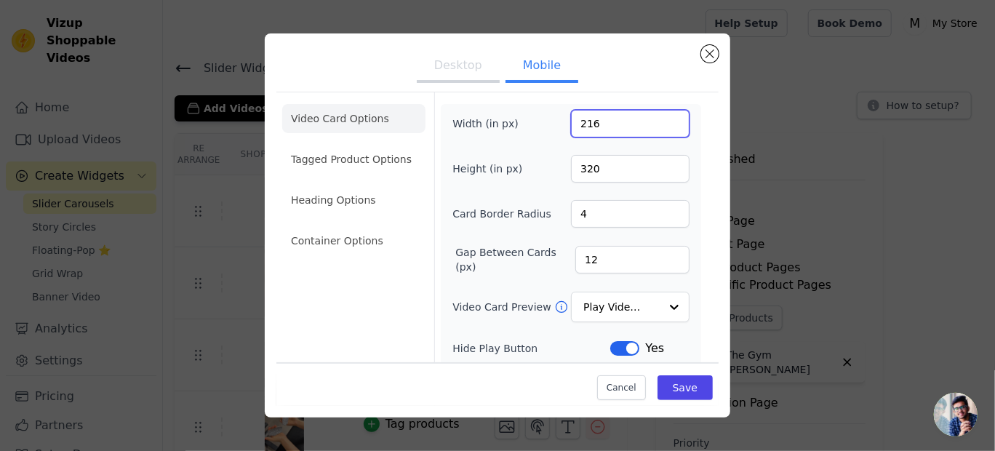
click at [663, 119] on input "216" at bounding box center [630, 124] width 119 height 28
click at [663, 119] on input "217" at bounding box center [630, 124] width 119 height 28
click at [663, 119] on input "218" at bounding box center [630, 124] width 119 height 28
click at [663, 119] on input "219" at bounding box center [630, 124] width 119 height 28
type input "220"
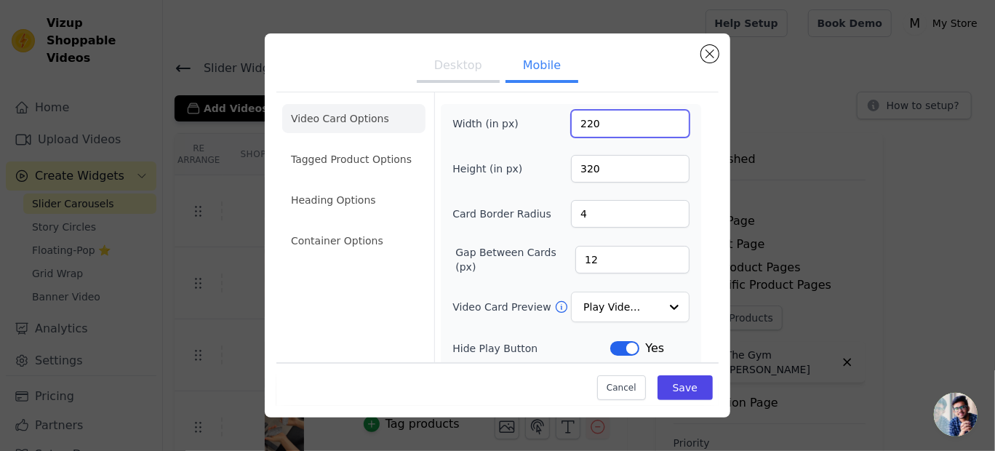
click at [663, 119] on input "220" at bounding box center [630, 124] width 119 height 28
click at [677, 378] on button "Save" at bounding box center [685, 387] width 55 height 25
